Goal: Task Accomplishment & Management: Use online tool/utility

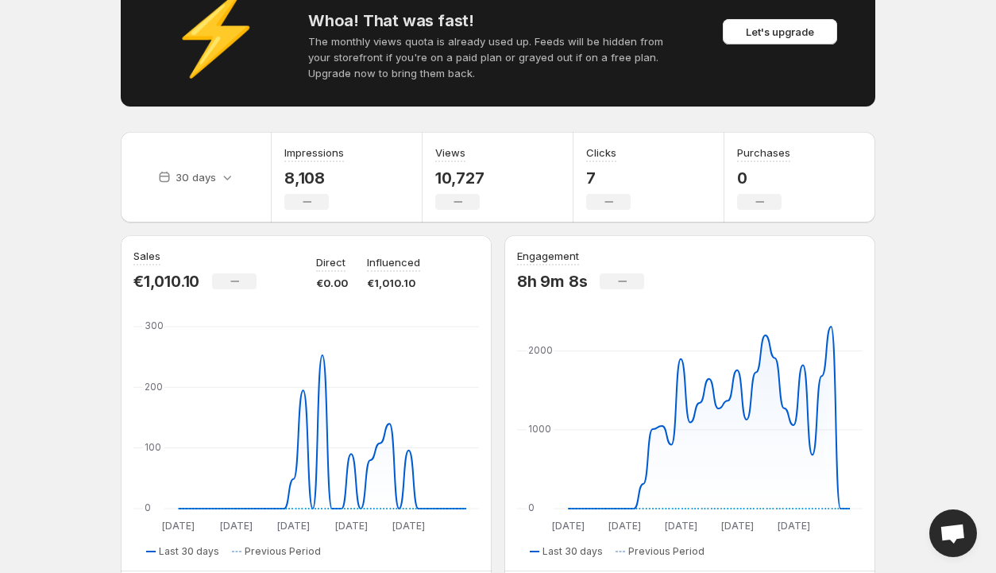
scroll to position [102, 0]
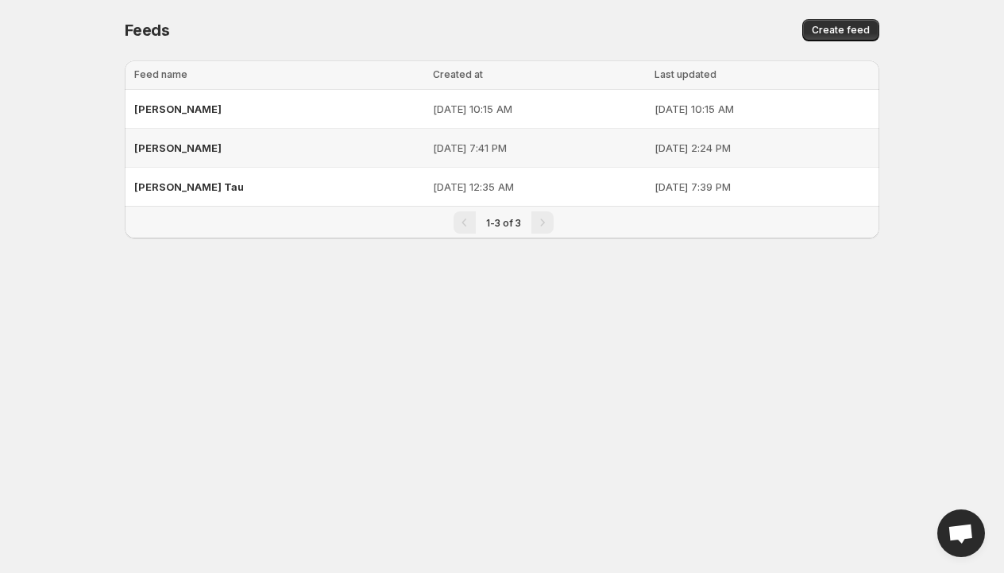
click at [226, 148] on div "[PERSON_NAME]" at bounding box center [278, 147] width 289 height 29
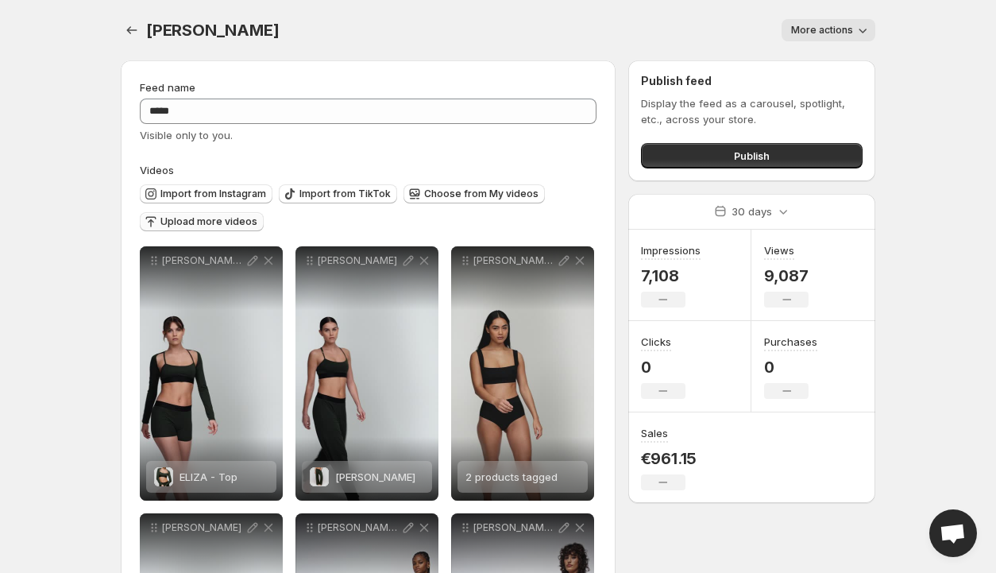
click at [199, 222] on span "Upload more videos" at bounding box center [208, 221] width 97 height 13
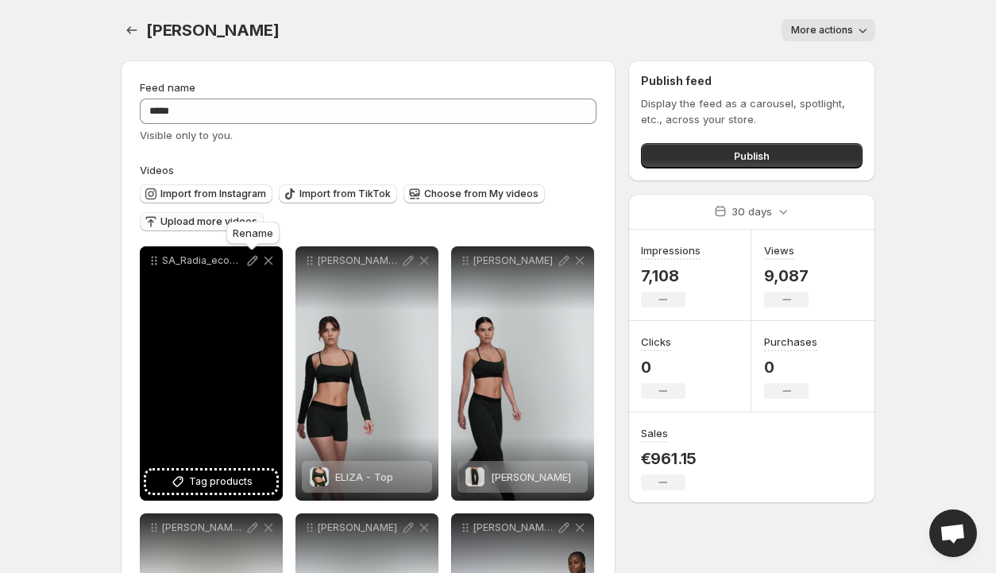
click at [253, 262] on icon at bounding box center [253, 261] width 10 height 10
click at [229, 480] on span "Tag products" at bounding box center [221, 481] width 64 height 16
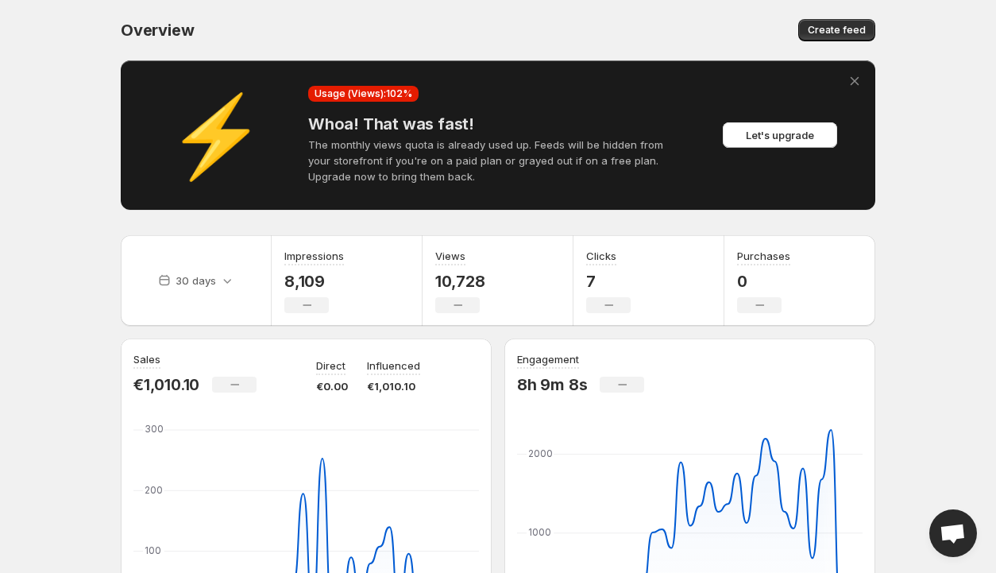
click at [853, 79] on icon at bounding box center [854, 81] width 9 height 9
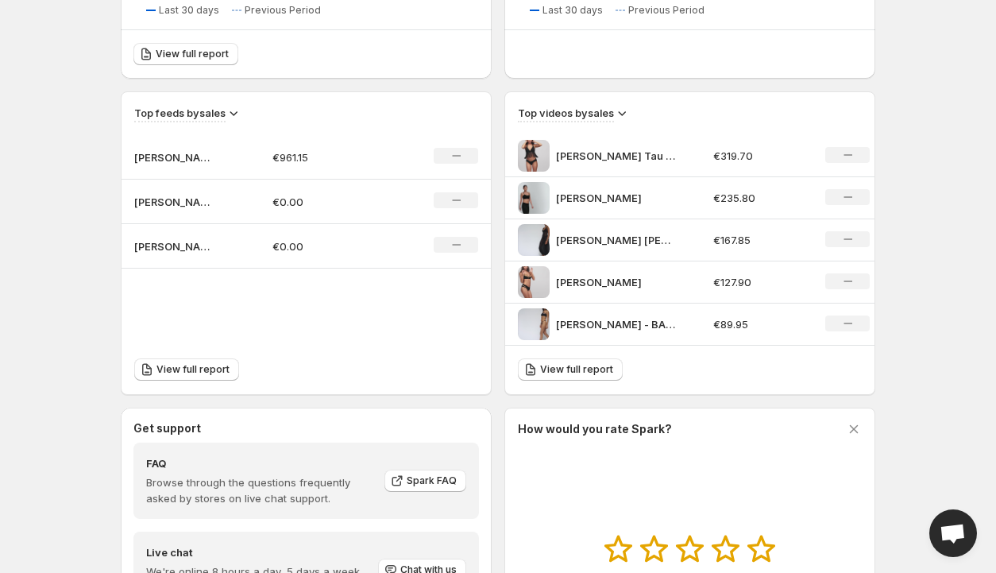
scroll to position [476, 0]
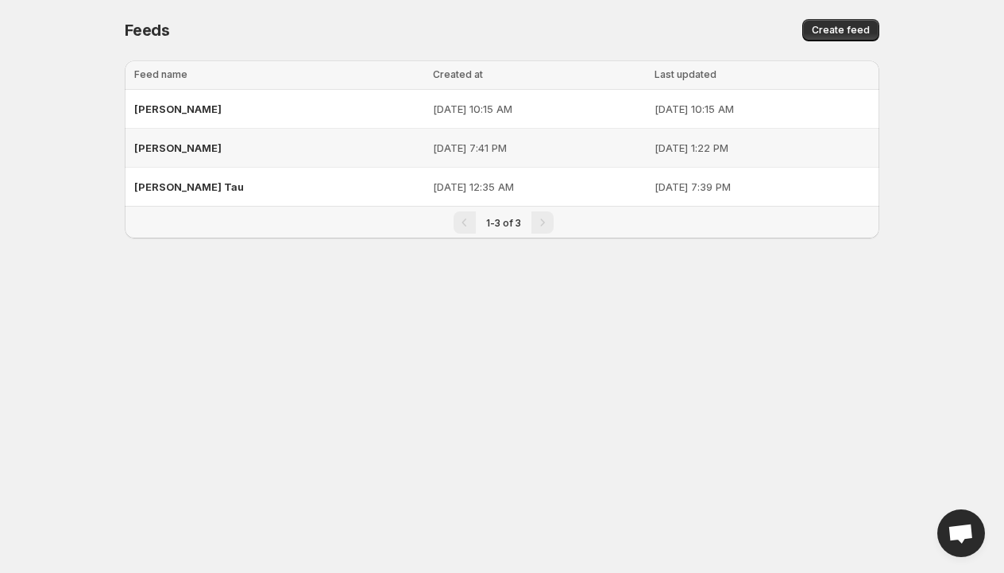
click at [148, 148] on span "[PERSON_NAME]" at bounding box center [177, 147] width 87 height 13
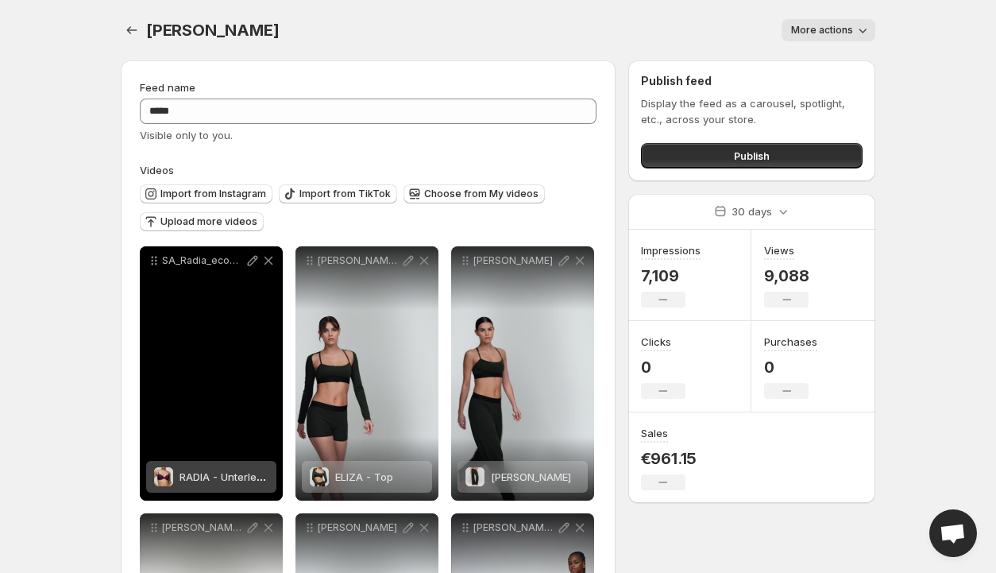
click at [221, 477] on span "RADIA - Unterlegter BH tiefdekolltiert" at bounding box center [269, 476] width 181 height 13
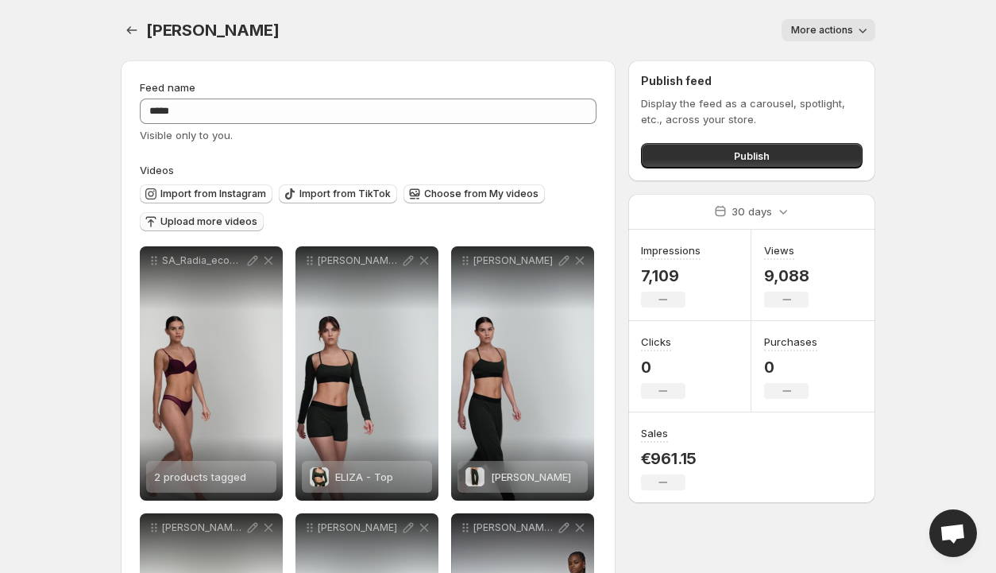
click at [214, 222] on span "Upload more videos" at bounding box center [208, 221] width 97 height 13
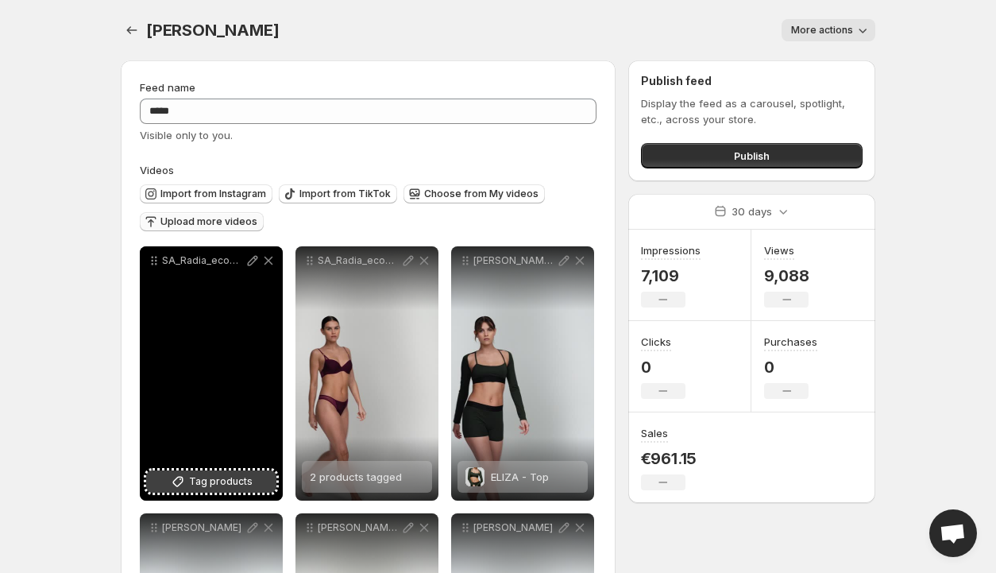
click at [225, 483] on span "Tag products" at bounding box center [221, 481] width 64 height 16
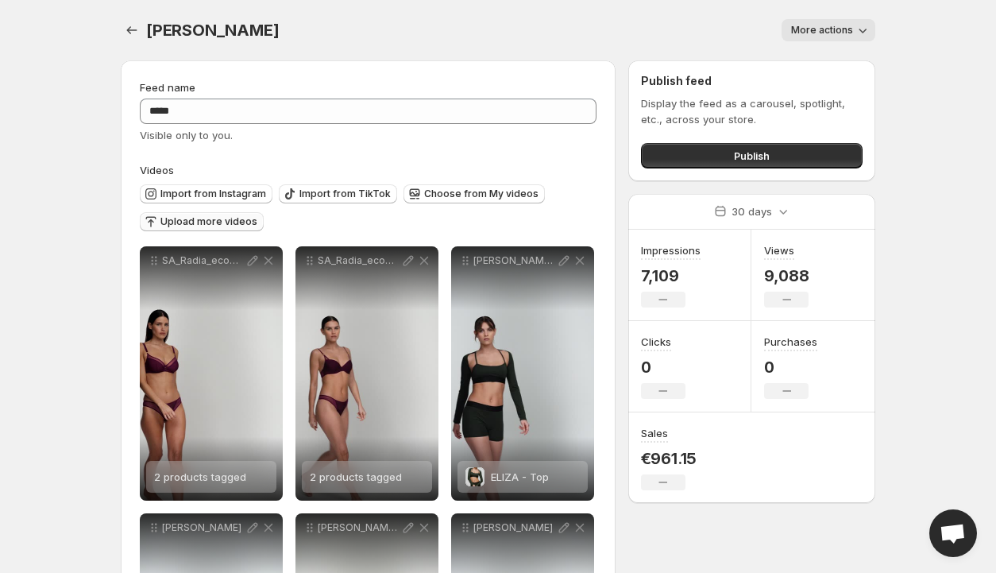
click at [221, 222] on span "Upload more videos" at bounding box center [208, 221] width 97 height 13
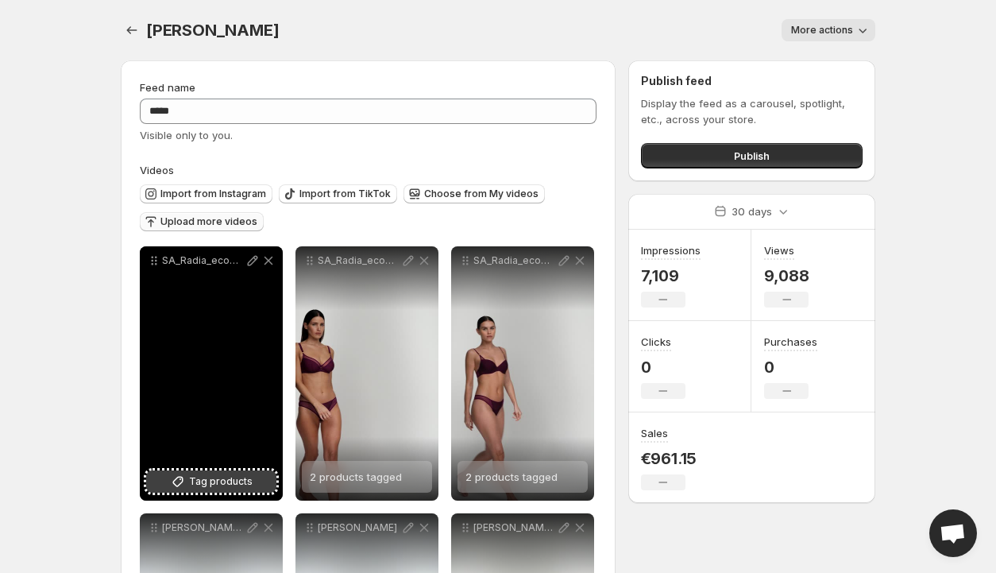
click at [213, 483] on span "Tag products" at bounding box center [221, 481] width 64 height 16
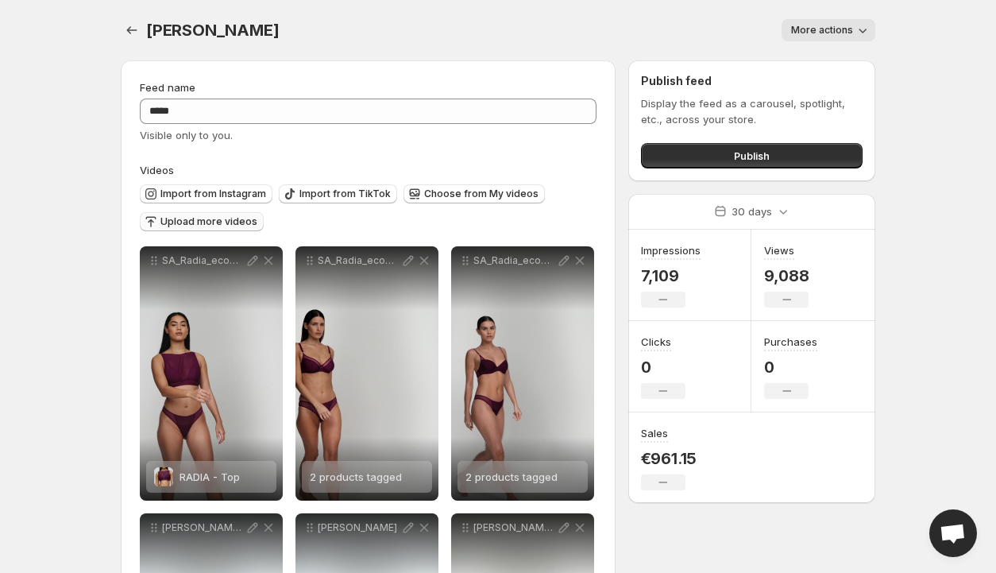
click at [211, 217] on span "Upload more videos" at bounding box center [208, 221] width 97 height 13
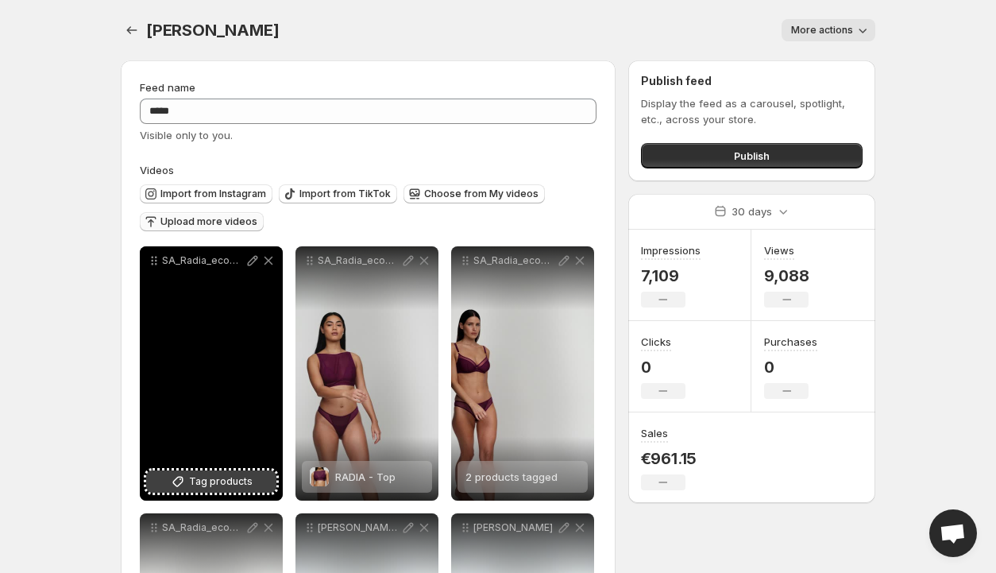
click at [206, 484] on span "Tag products" at bounding box center [221, 481] width 64 height 16
click at [253, 260] on icon at bounding box center [253, 261] width 16 height 16
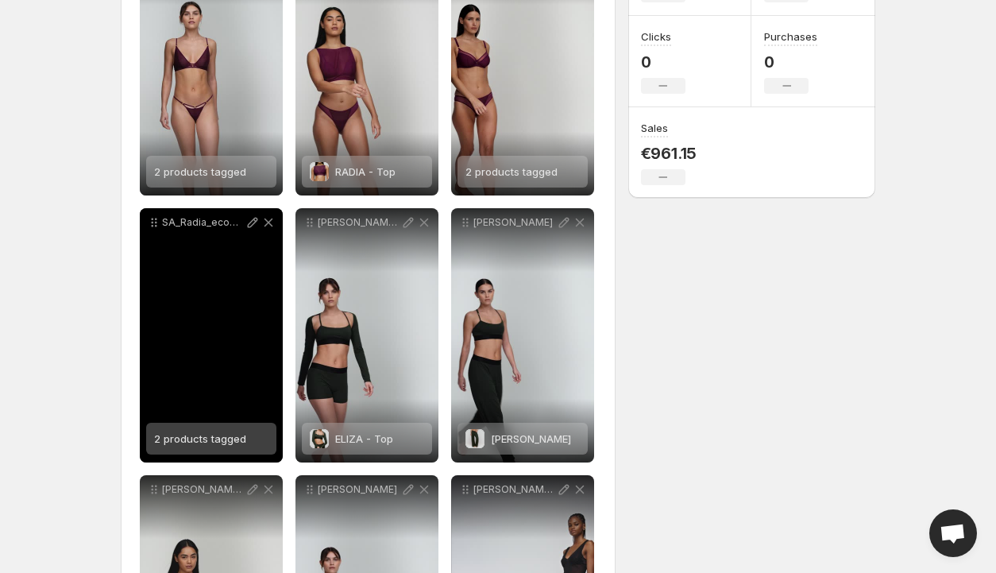
scroll to position [397, 0]
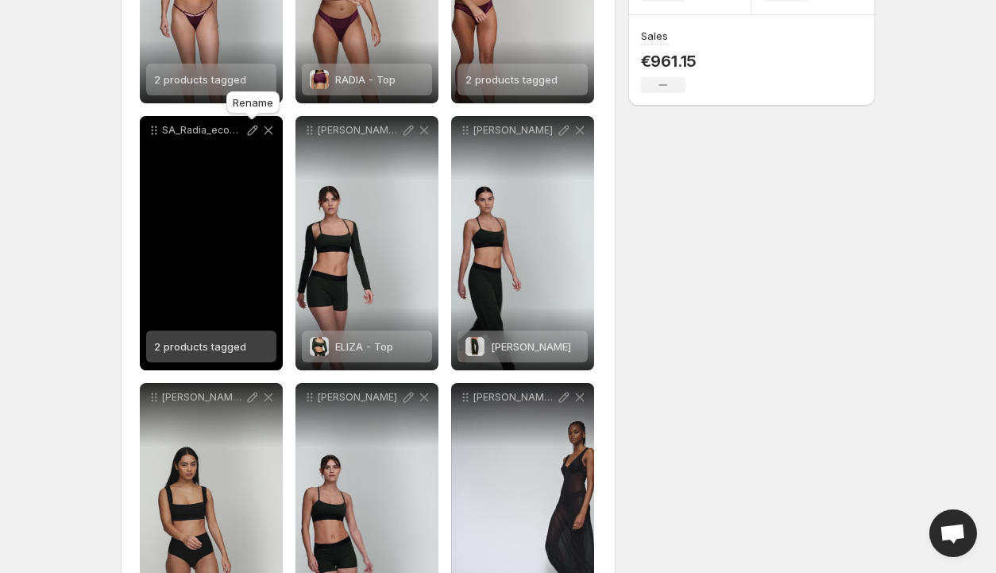
click at [256, 126] on icon at bounding box center [253, 130] width 10 height 10
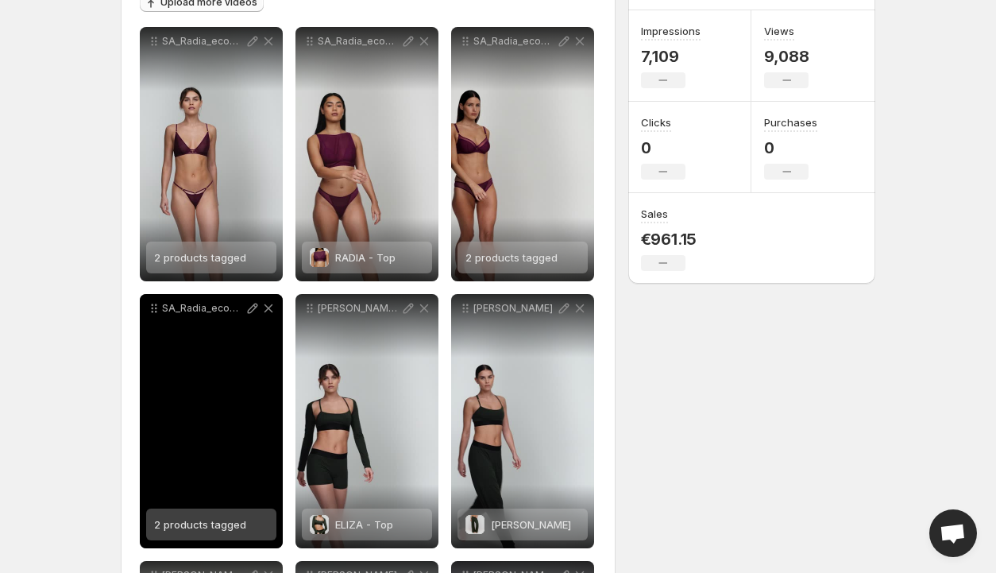
scroll to position [159, 0]
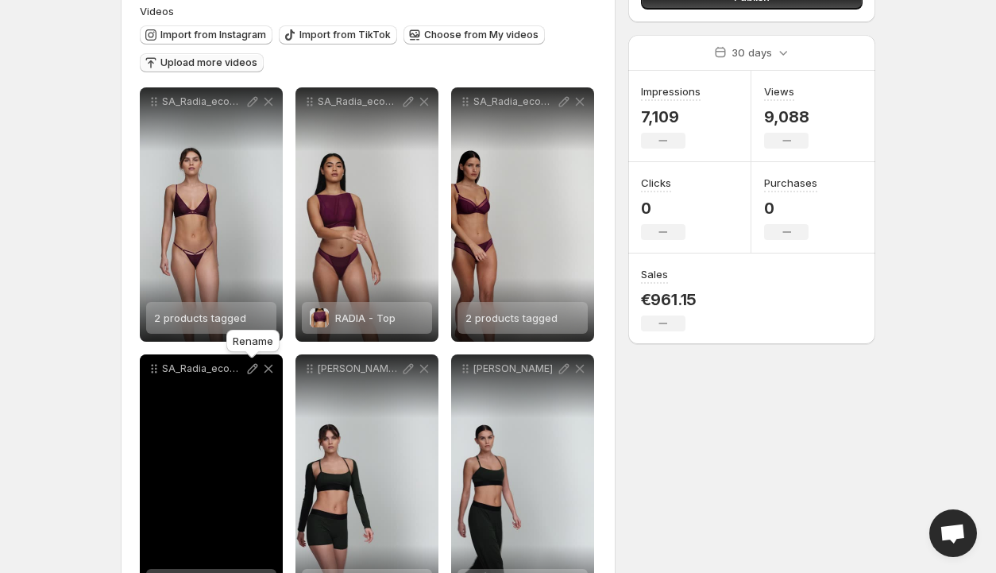
click at [253, 372] on icon at bounding box center [253, 369] width 16 height 16
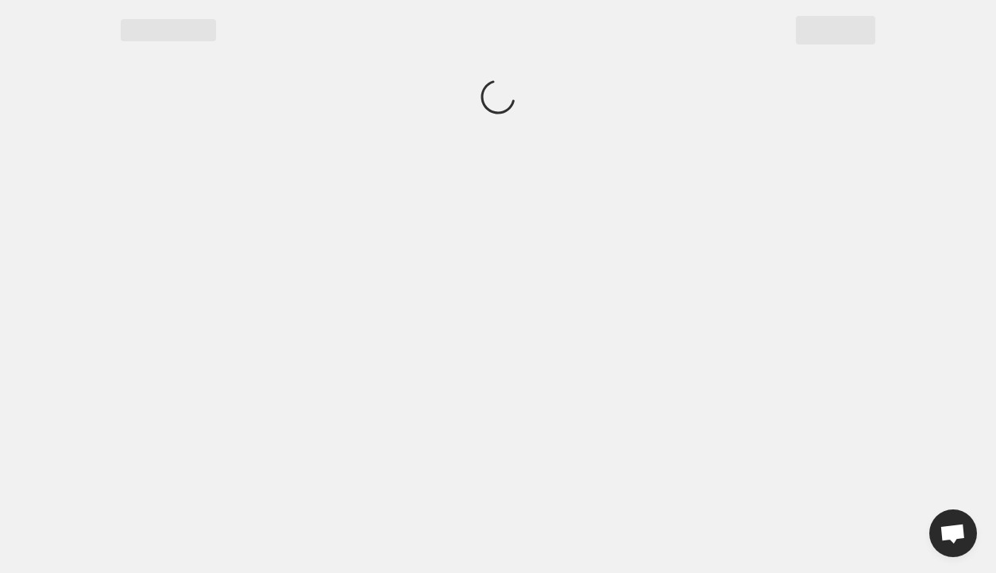
scroll to position [0, 0]
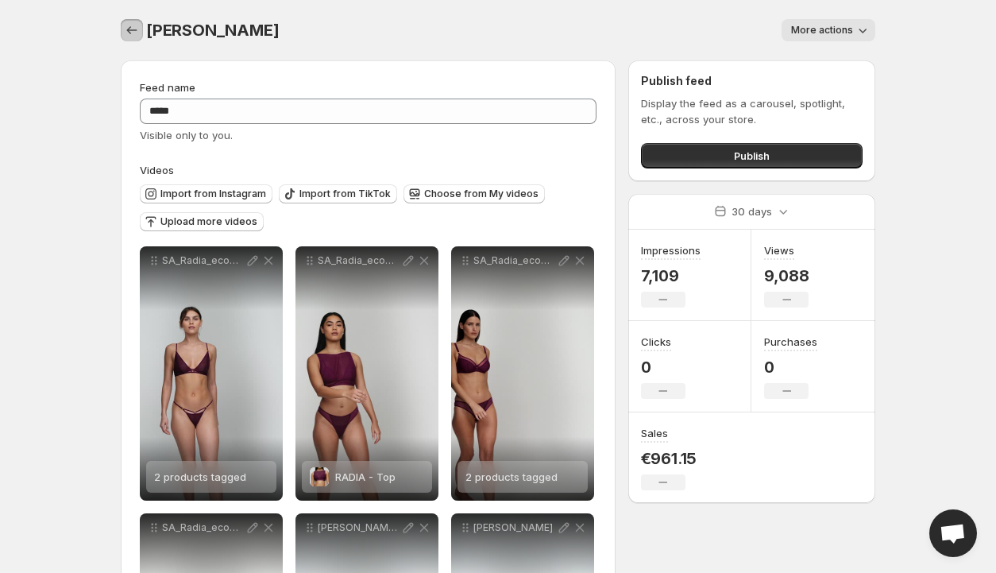
click at [127, 33] on icon "Settings" at bounding box center [132, 30] width 16 height 16
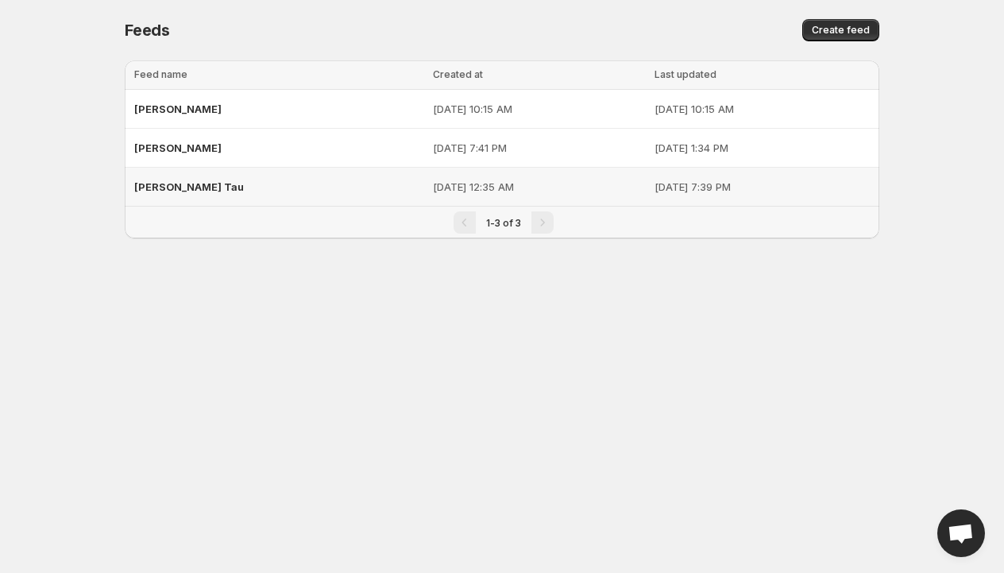
click at [186, 186] on div "[PERSON_NAME] Tau" at bounding box center [278, 186] width 289 height 29
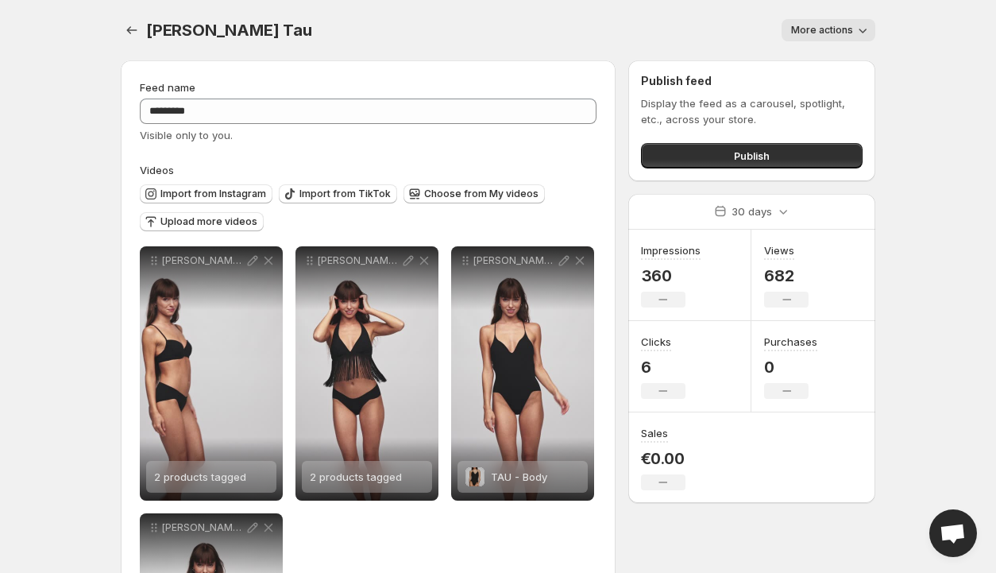
click at [861, 25] on icon "button" at bounding box center [862, 30] width 16 height 16
click at [800, 63] on span "Delete" at bounding box center [809, 63] width 32 height 13
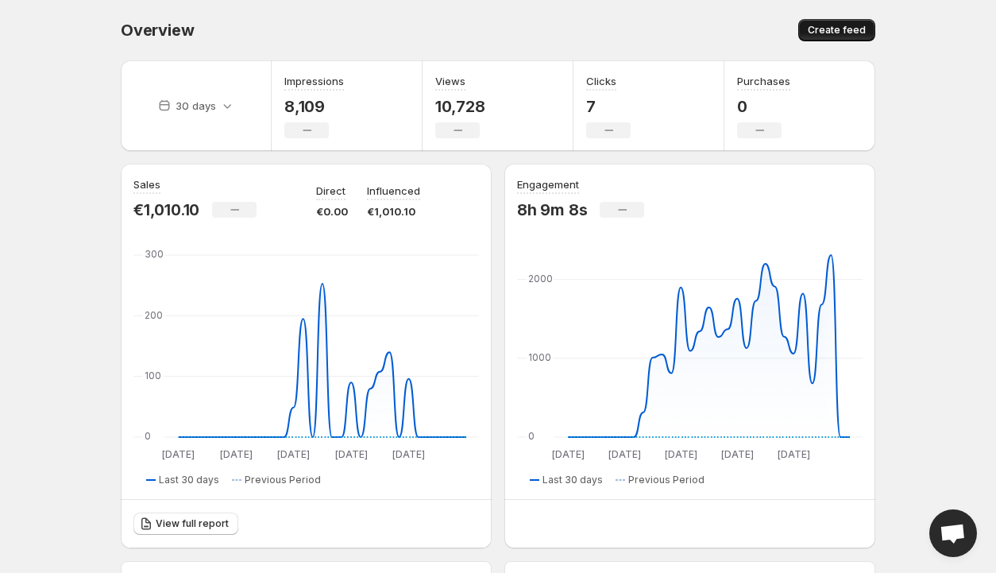
click at [846, 28] on span "Create feed" at bounding box center [837, 30] width 58 height 13
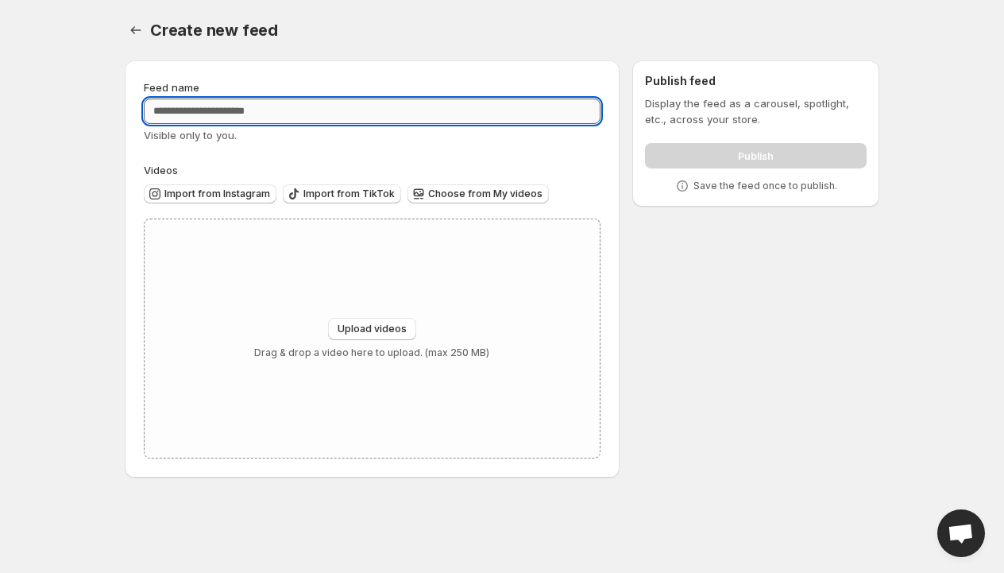
click at [327, 107] on input "Feed name" at bounding box center [372, 110] width 457 height 25
type input "**********"
click at [480, 195] on span "Choose from My videos" at bounding box center [485, 193] width 114 height 13
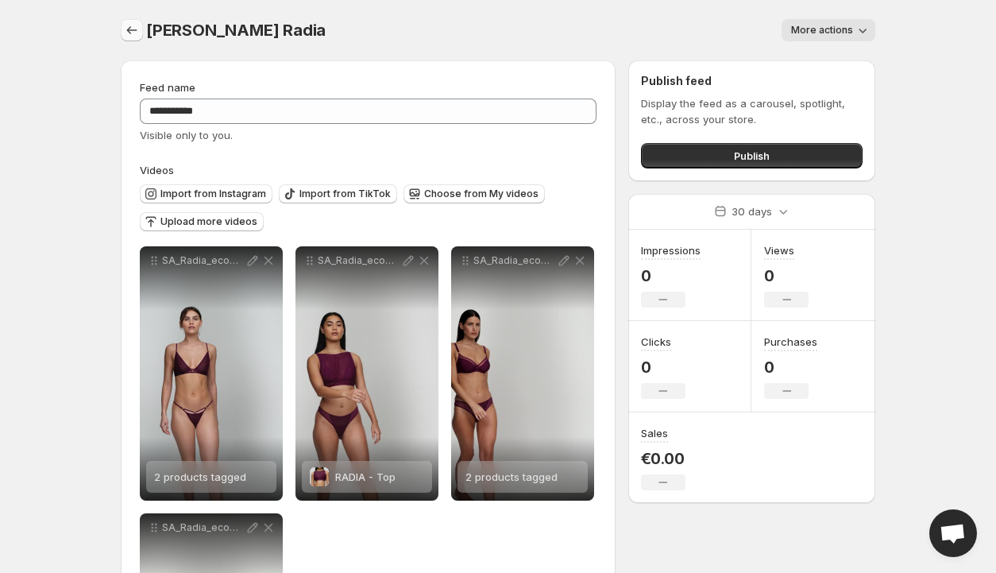
click at [133, 30] on icon "Settings" at bounding box center [132, 30] width 10 height 8
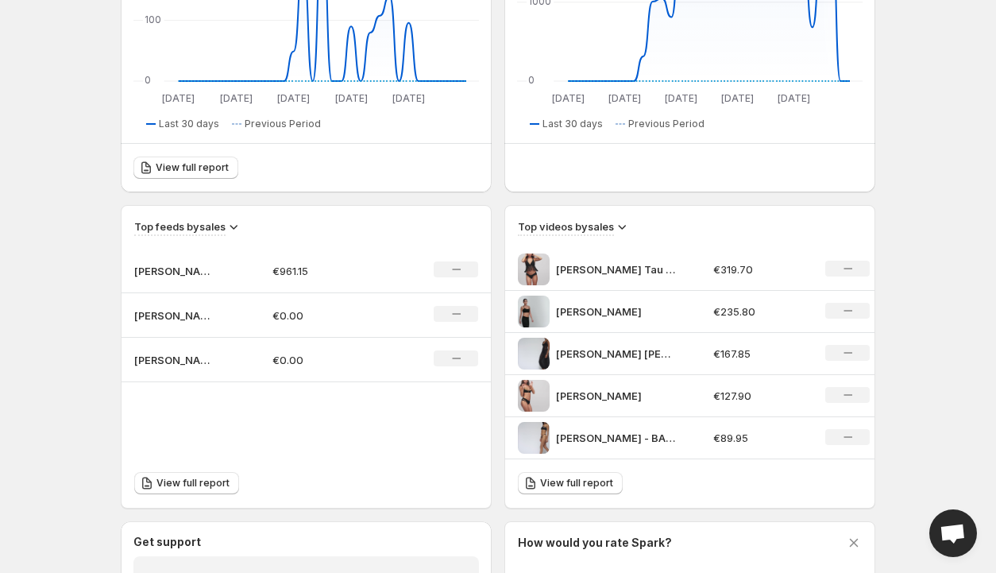
scroll to position [476, 0]
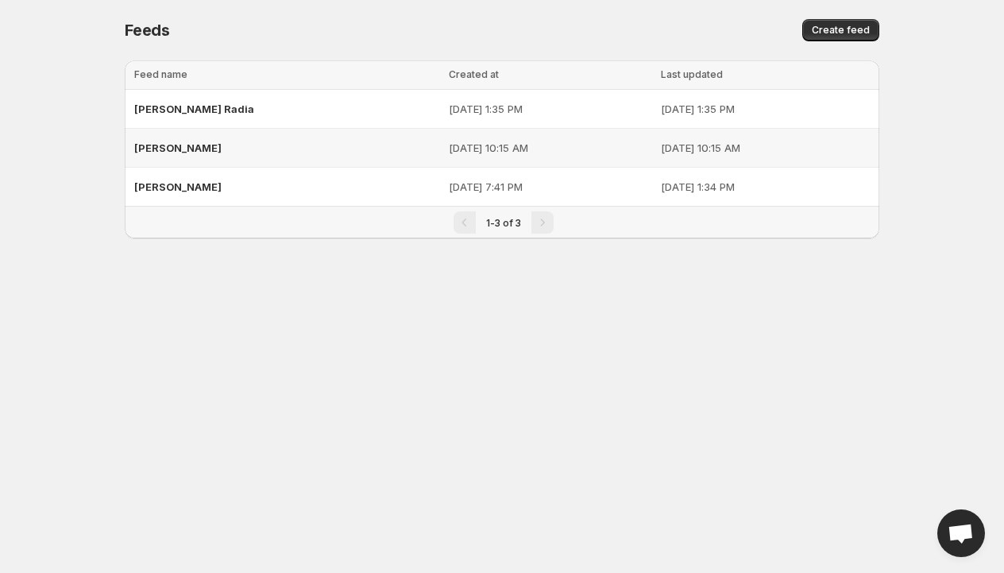
click at [194, 148] on div "[PERSON_NAME]" at bounding box center [286, 147] width 305 height 29
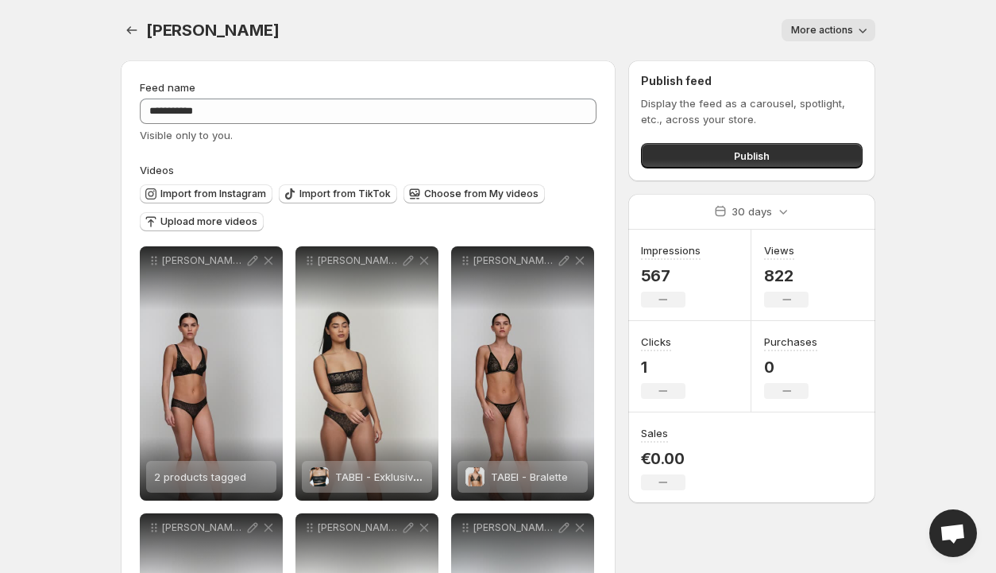
click at [847, 28] on span "More actions" at bounding box center [822, 30] width 62 height 13
click at [805, 60] on span "Delete" at bounding box center [809, 63] width 32 height 13
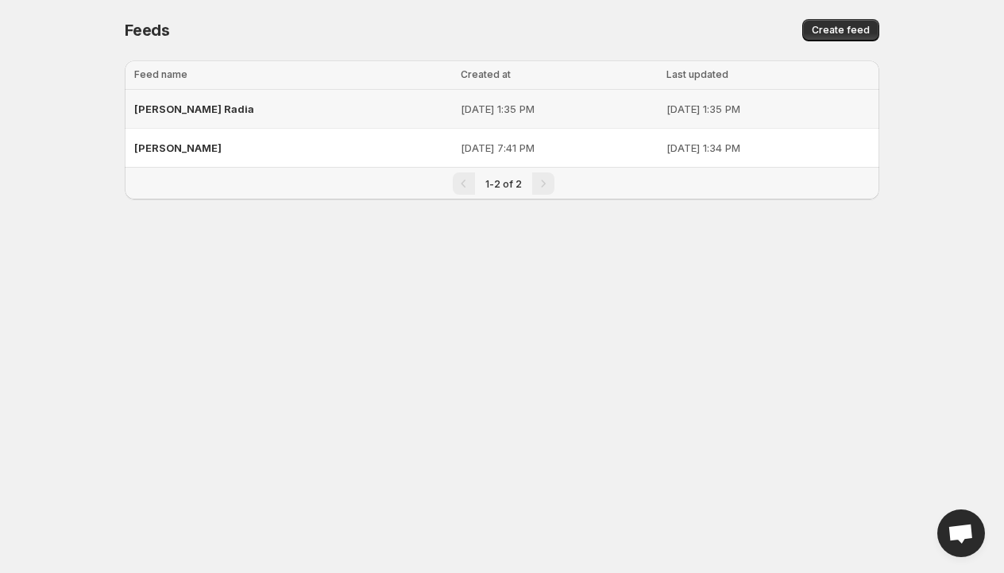
click at [216, 105] on div "Sarda Radia" at bounding box center [292, 108] width 317 height 29
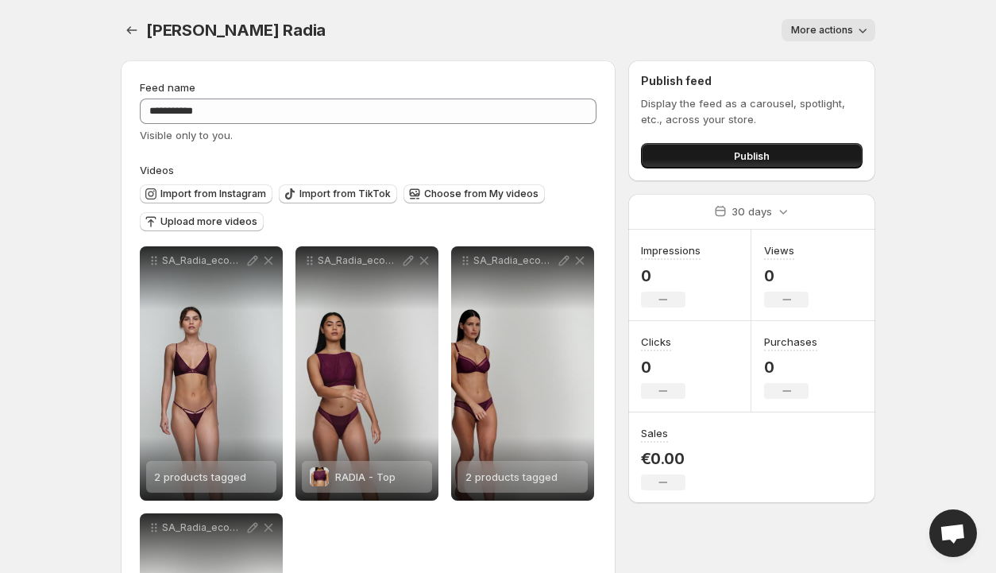
click at [743, 158] on span "Publish" at bounding box center [752, 156] width 36 height 16
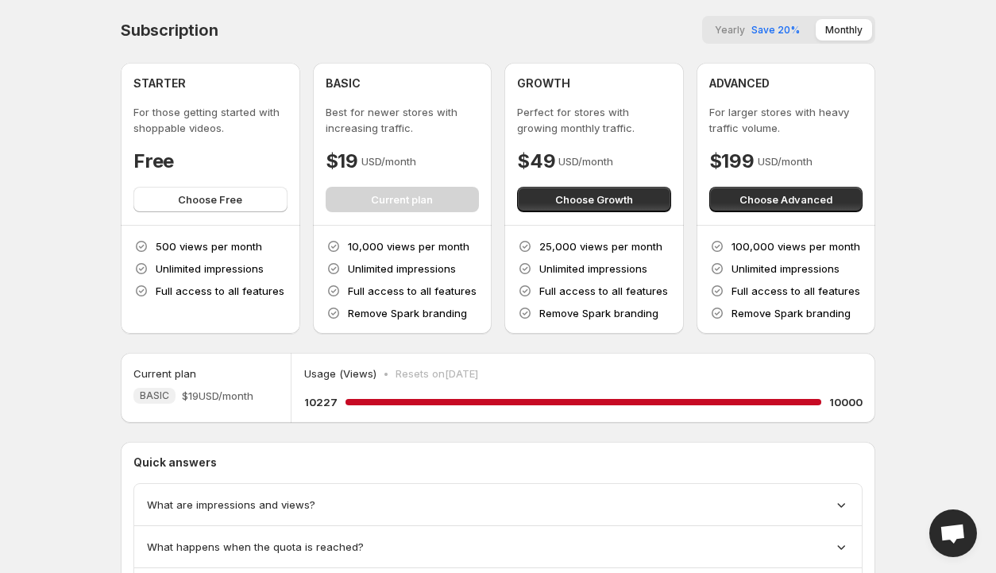
click at [767, 26] on span "Save 20%" at bounding box center [775, 30] width 48 height 12
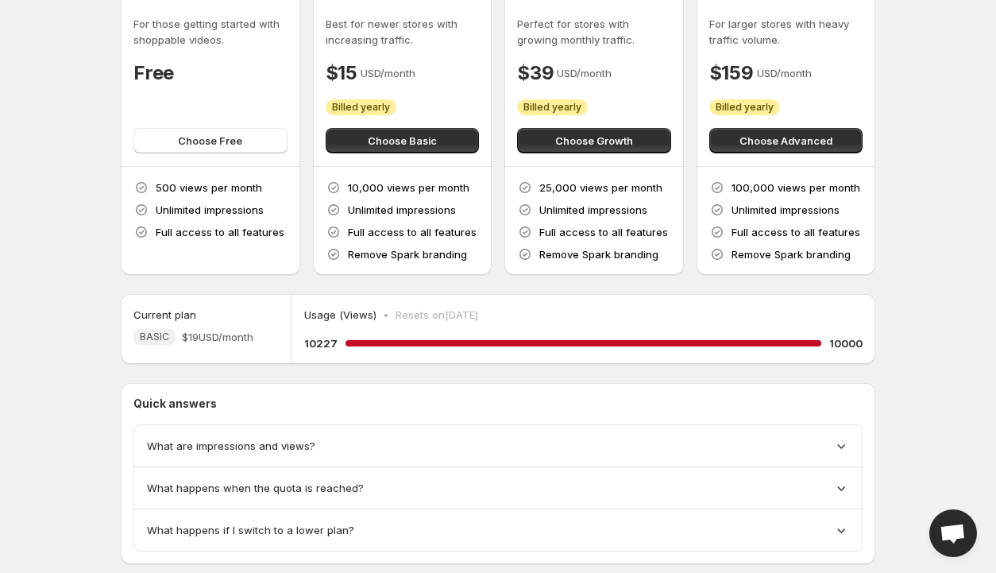
scroll to position [122, 0]
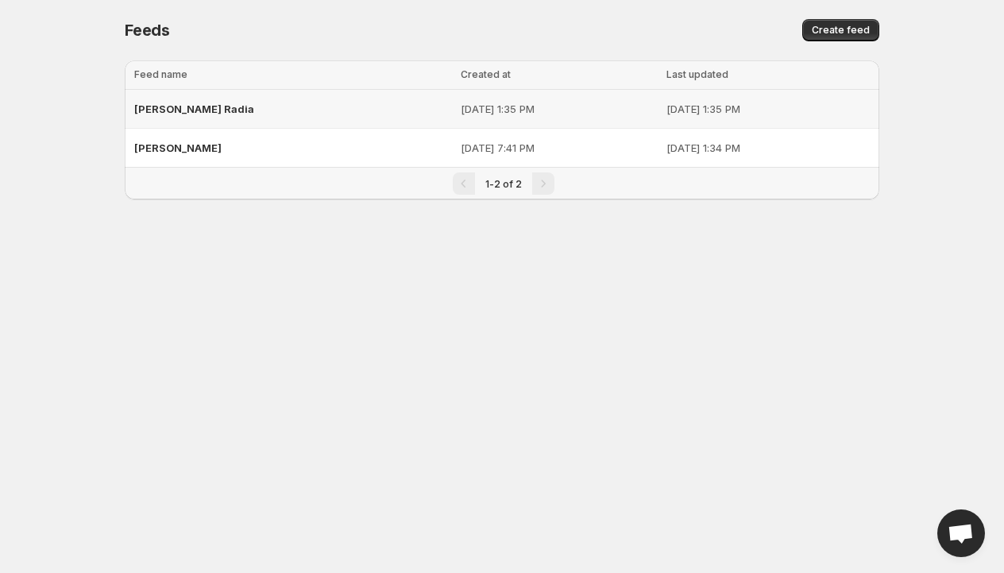
click at [179, 110] on span "Sarda Radia" at bounding box center [194, 108] width 120 height 13
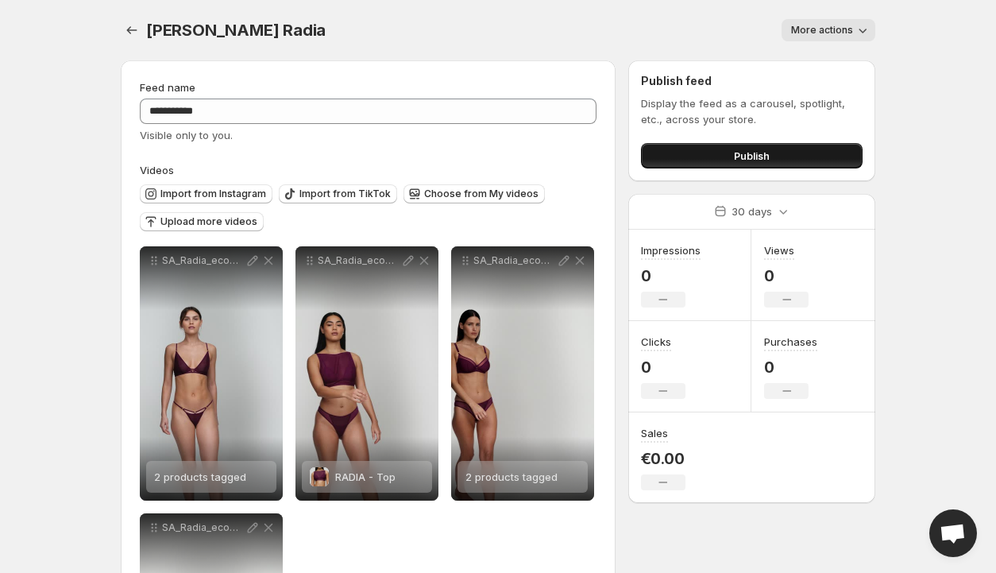
click at [743, 157] on span "Publish" at bounding box center [752, 156] width 36 height 16
